Goal: Share content

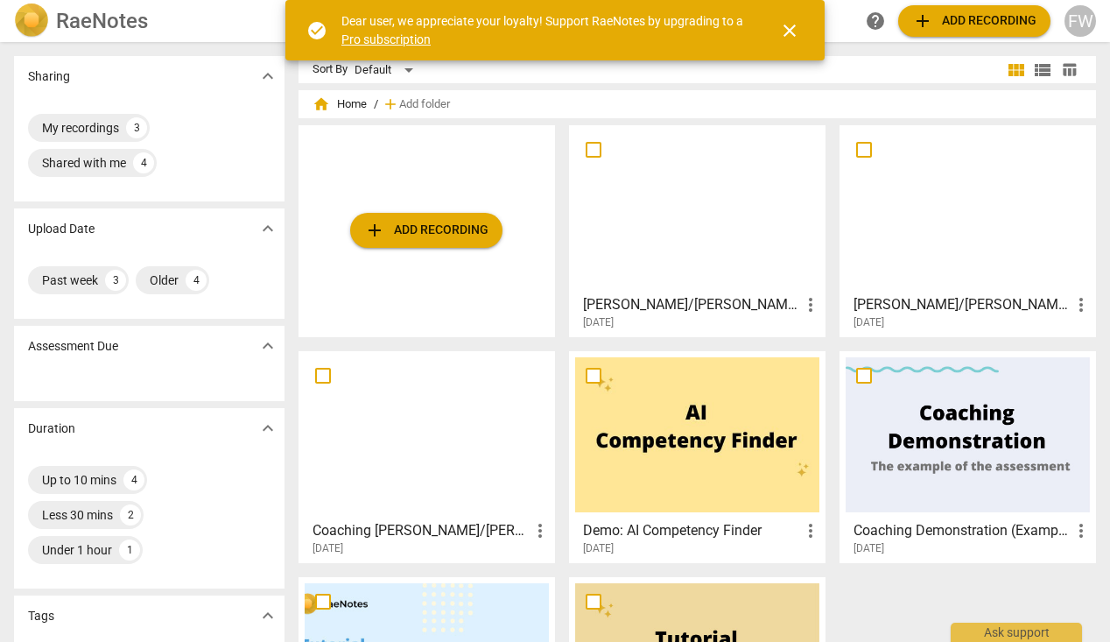
click at [666, 234] on div at bounding box center [697, 208] width 244 height 155
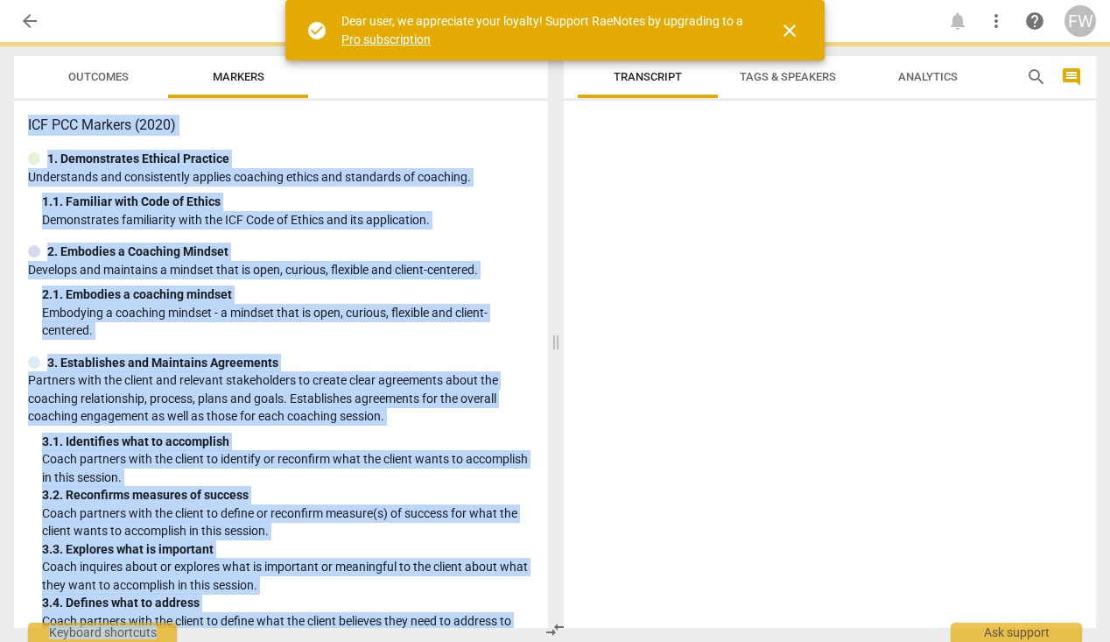
click at [666, 234] on div at bounding box center [830, 368] width 532 height 520
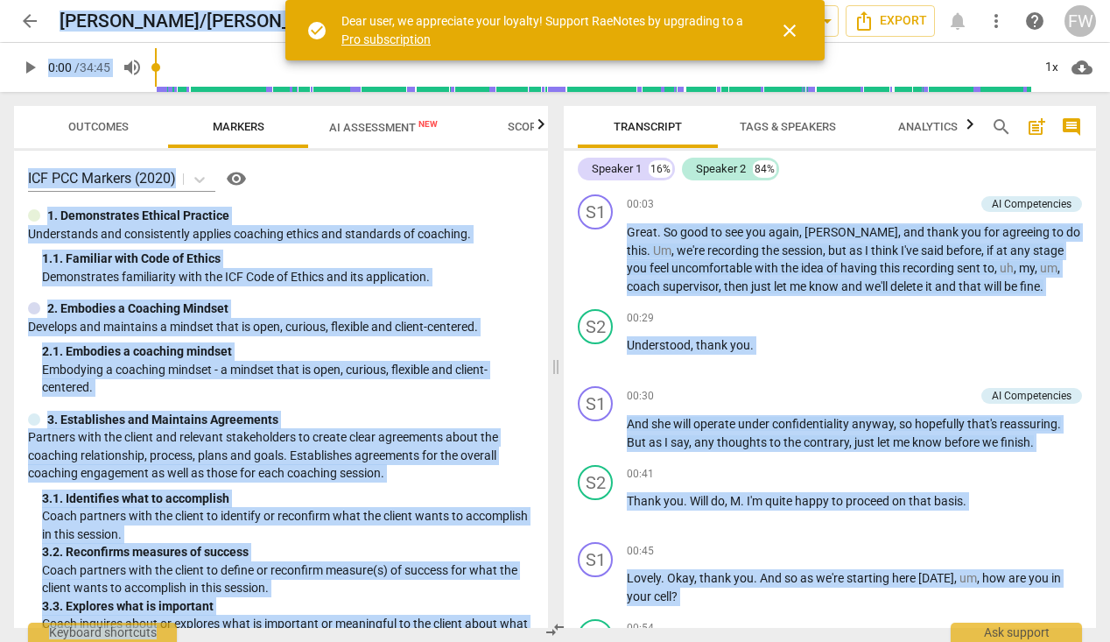
click at [789, 29] on span "close" at bounding box center [789, 30] width 21 height 21
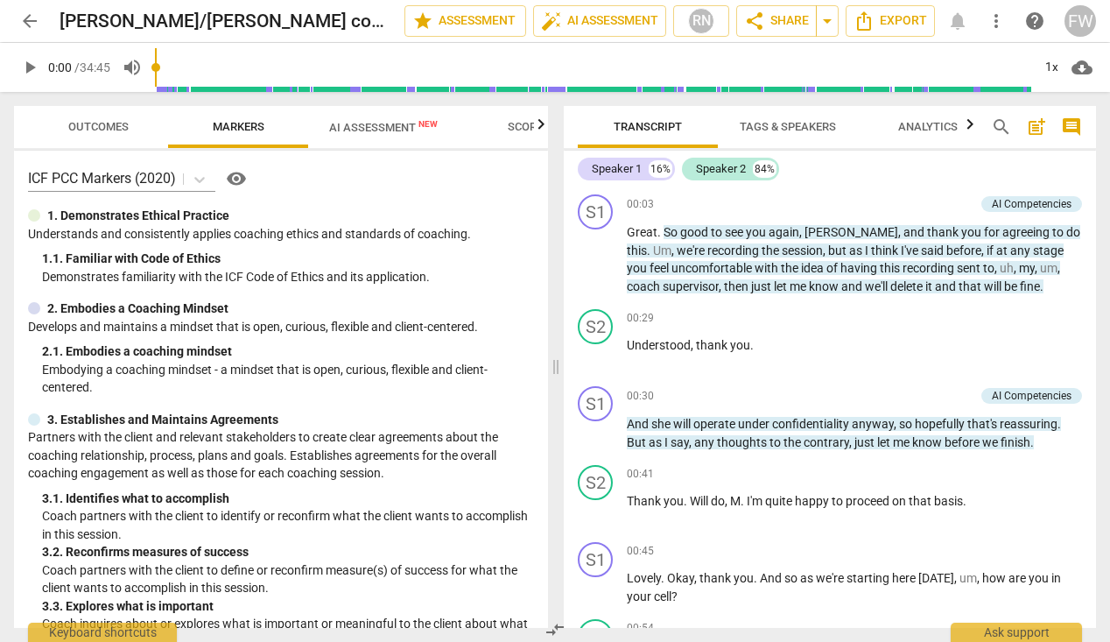
click at [895, 179] on div "Speaker 1 16% Speaker 2 84%" at bounding box center [830, 169] width 504 height 30
click at [996, 19] on span "more_vert" at bounding box center [995, 21] width 21 height 21
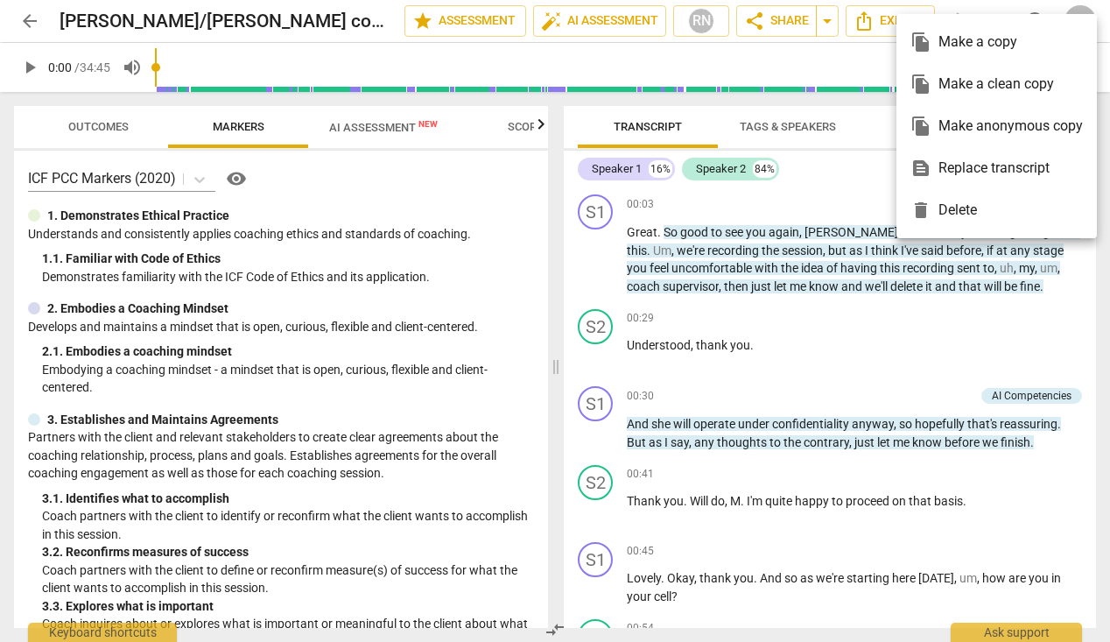
click at [978, 5] on div at bounding box center [555, 321] width 1110 height 642
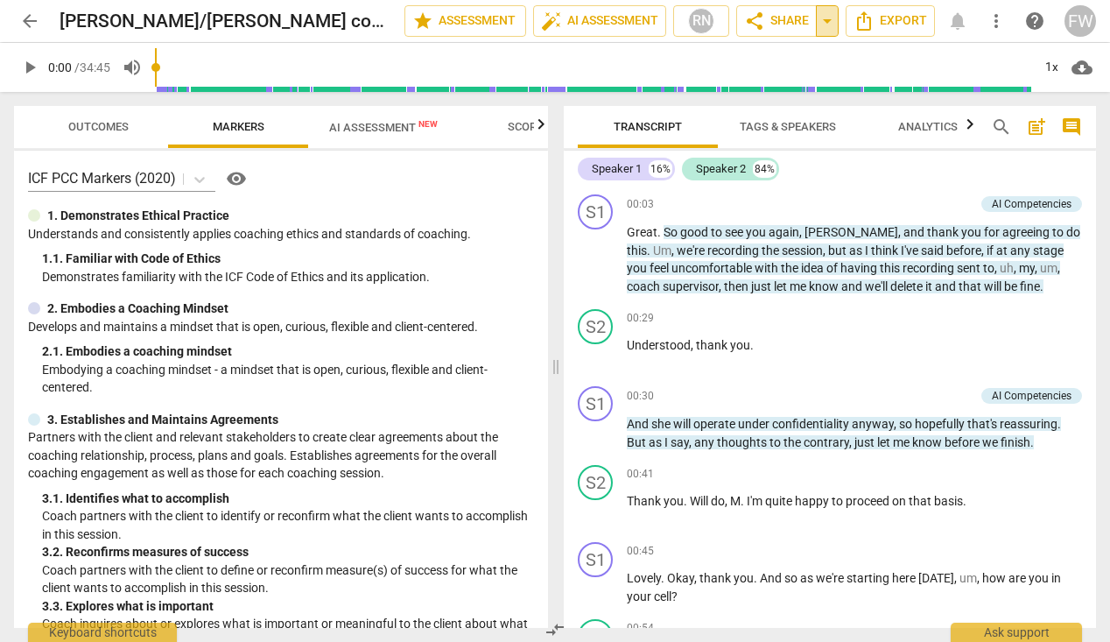
click at [827, 21] on span "arrow_drop_down" at bounding box center [827, 21] width 21 height 21
click at [789, 21] on span "share Share" at bounding box center [776, 21] width 65 height 21
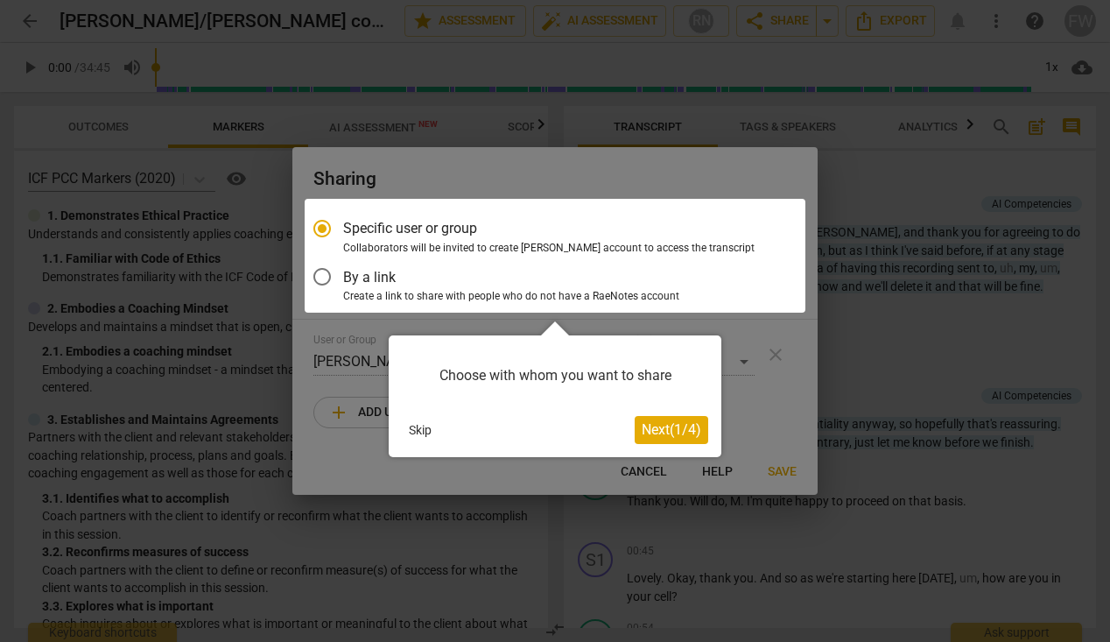
click at [321, 273] on div at bounding box center [555, 256] width 501 height 114
click at [665, 428] on span "Next ( 1 / 4 )" at bounding box center [672, 429] width 60 height 17
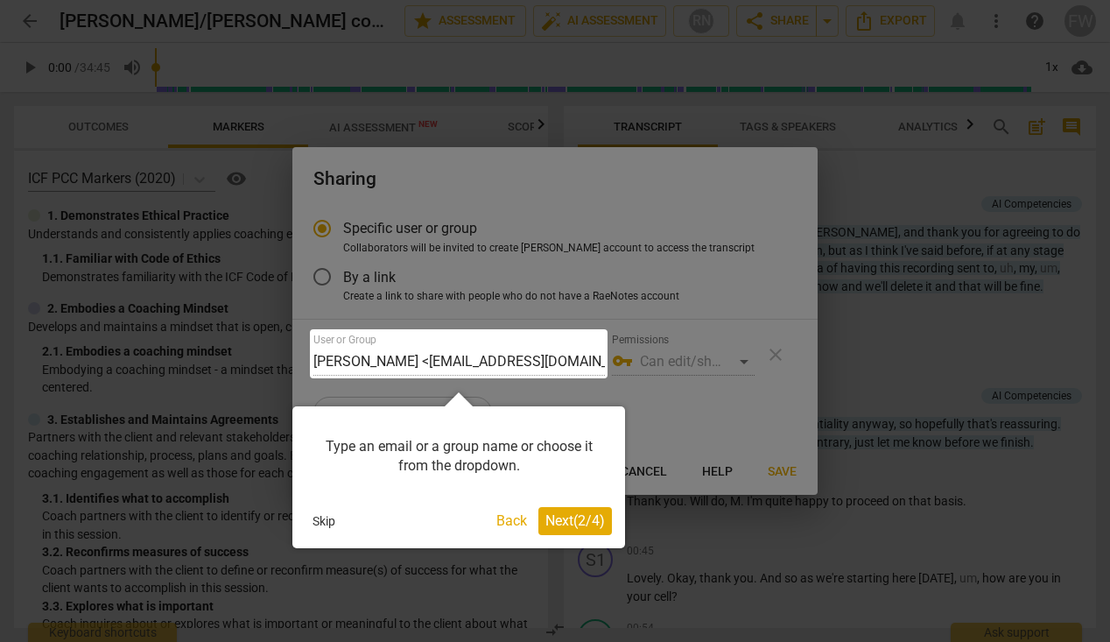
click at [599, 358] on div at bounding box center [459, 353] width 298 height 49
click at [601, 356] on div at bounding box center [459, 353] width 298 height 49
click at [596, 361] on div at bounding box center [459, 353] width 298 height 49
click at [314, 357] on div at bounding box center [459, 353] width 298 height 49
click at [545, 522] on span "Next ( 2 / 4 )" at bounding box center [575, 520] width 60 height 17
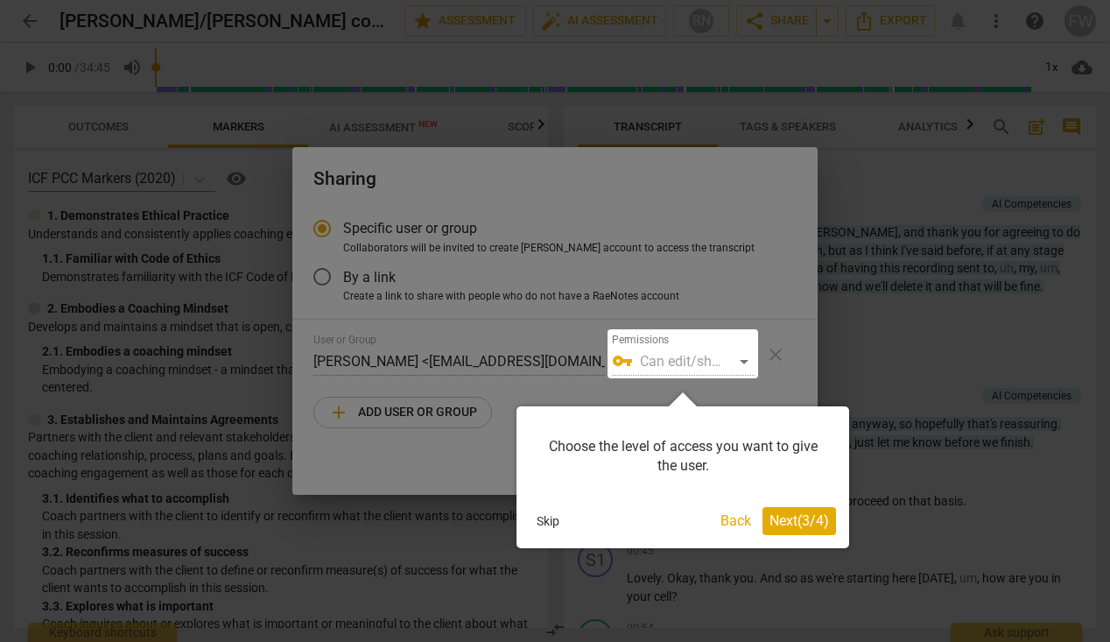
click at [550, 515] on button "Skip" at bounding box center [547, 521] width 37 height 26
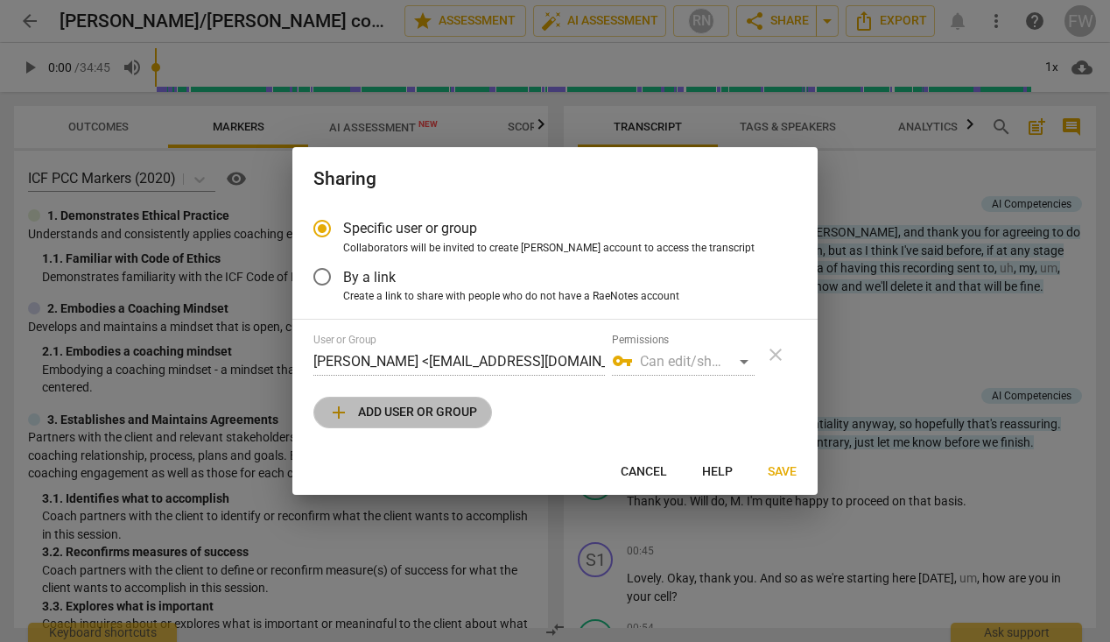
click at [371, 410] on span "add Add user or group" at bounding box center [402, 412] width 149 height 21
radio input "false"
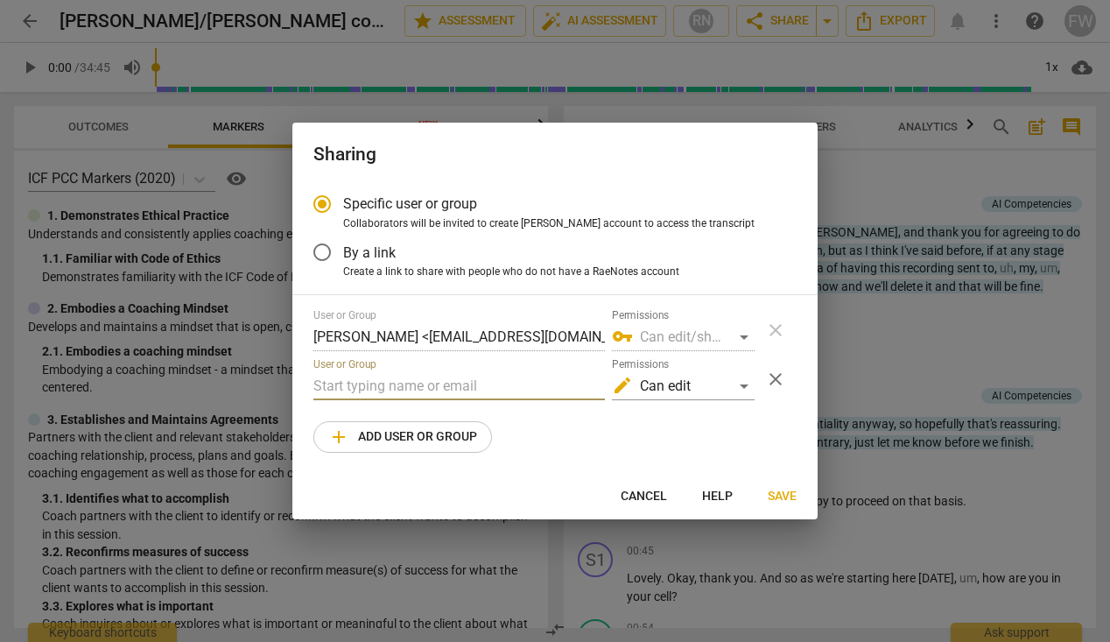
click at [319, 384] on input "text" at bounding box center [458, 386] width 291 height 28
type input "[PERSON_NAME][EMAIL_ADDRESS][DOMAIN_NAME]"
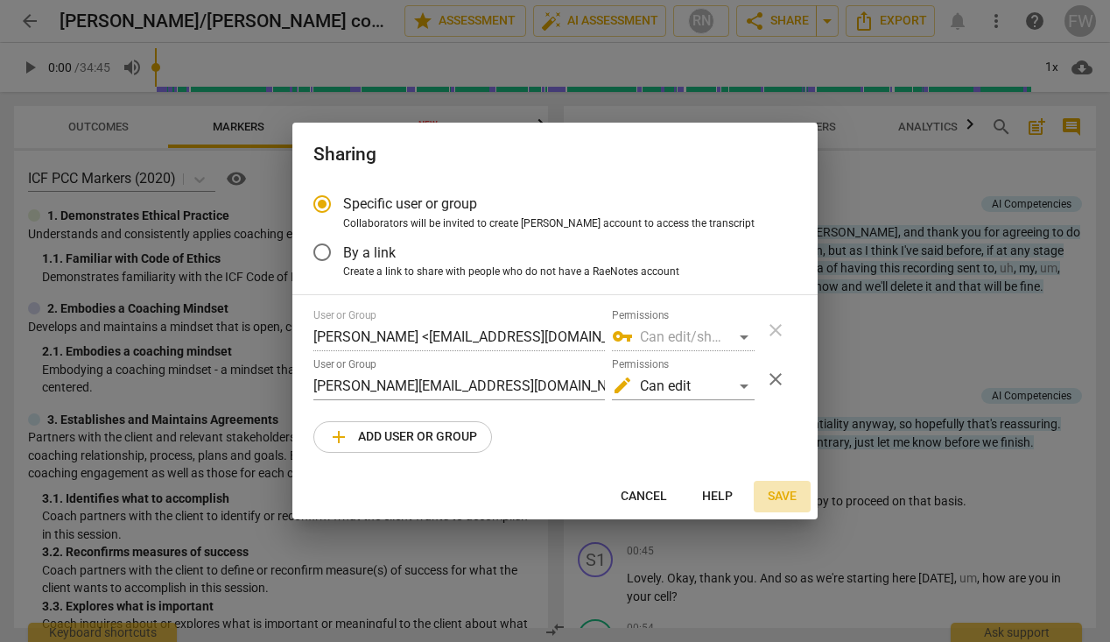
click at [785, 493] on span "Save" at bounding box center [782, 496] width 29 height 18
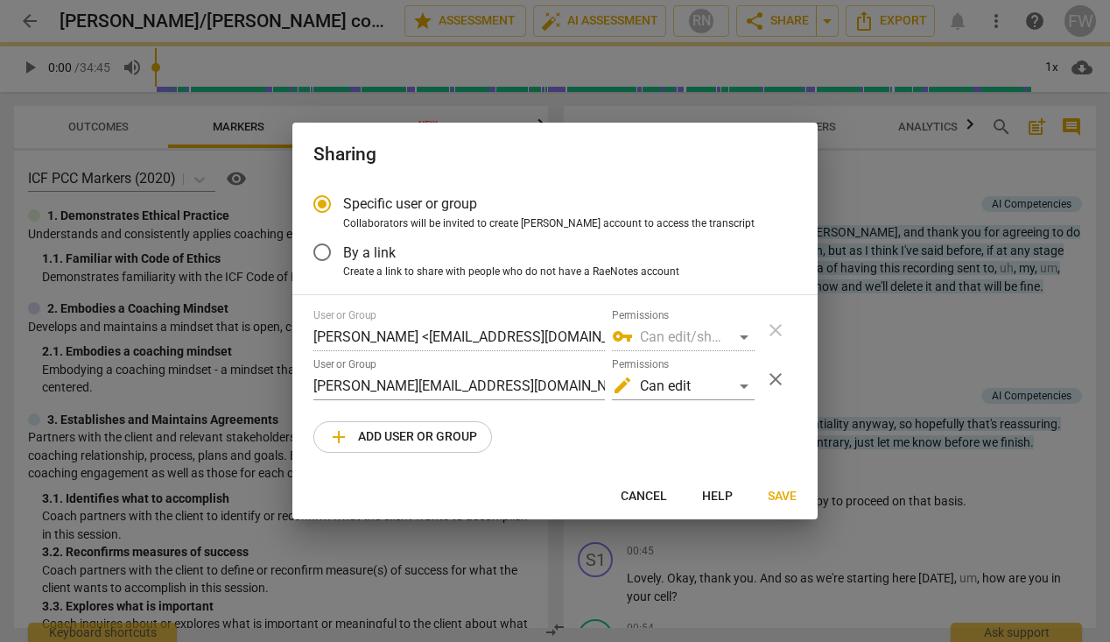
radio input "false"
type input "[PERSON_NAME] <[PERSON_NAME][EMAIL_ADDRESS][DOMAIN_NAME]>"
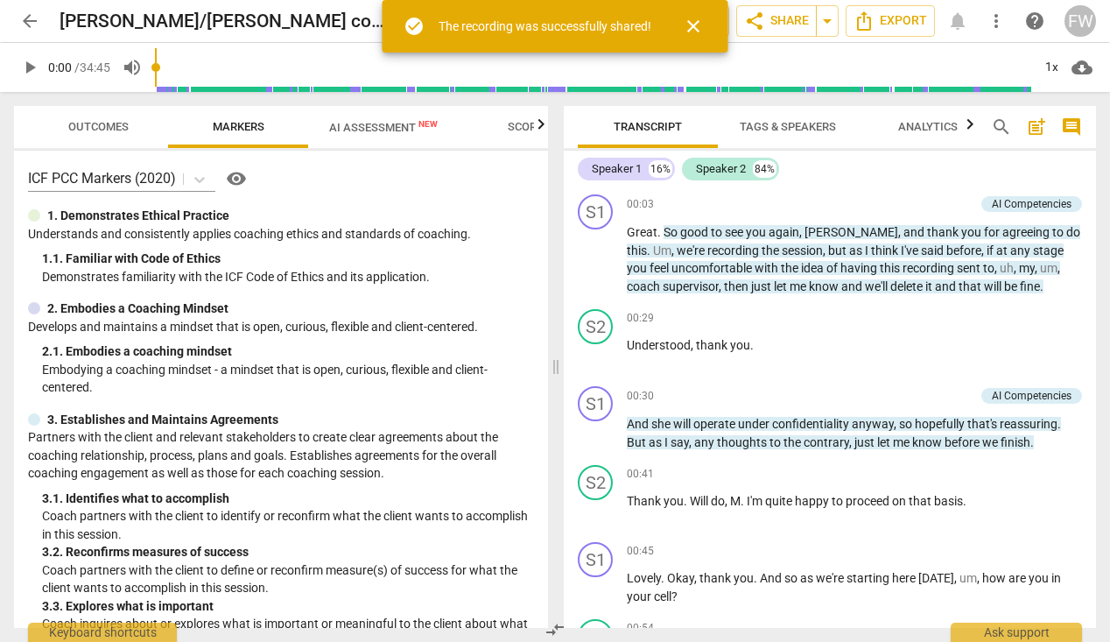
click at [828, 162] on div "Speaker 1 16% Speaker 2 84%" at bounding box center [830, 169] width 504 height 30
